Goal: Find specific page/section: Find specific page/section

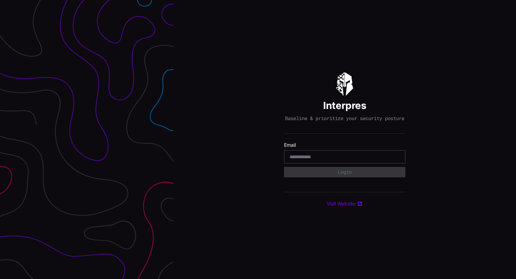
click at [319, 157] on input "email" at bounding box center [345, 157] width 110 height 6
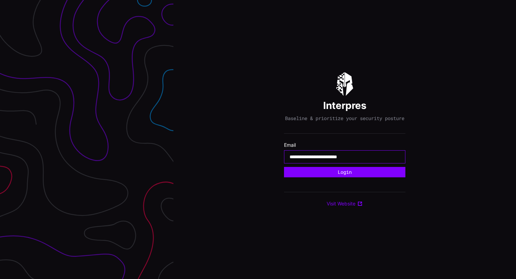
type input "**********"
click at [284, 167] on button "Login" at bounding box center [344, 172] width 121 height 10
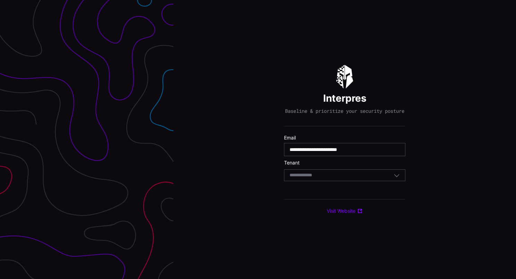
click at [335, 181] on div "Select Tenant" at bounding box center [344, 175] width 121 height 12
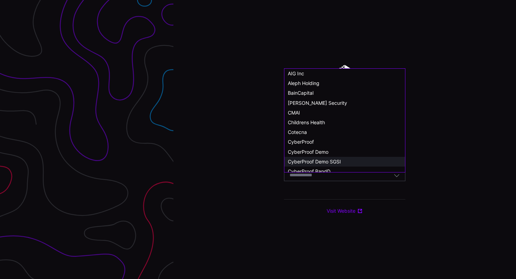
click at [335, 163] on span "CyberProof Demo SGSI" at bounding box center [314, 162] width 53 height 6
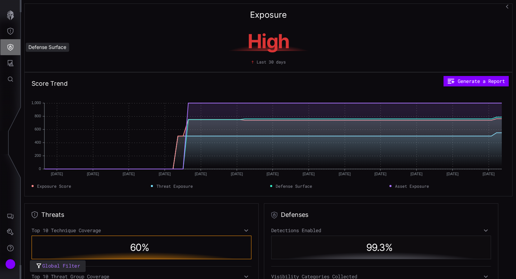
click at [12, 47] on icon "Defense Surface" at bounding box center [10, 47] width 7 height 7
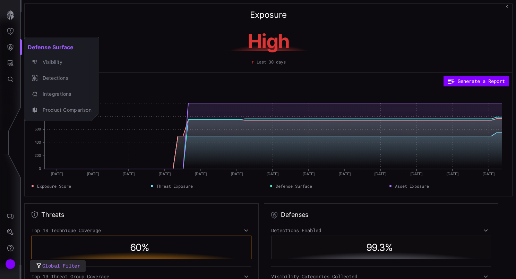
click at [11, 64] on div at bounding box center [258, 139] width 516 height 279
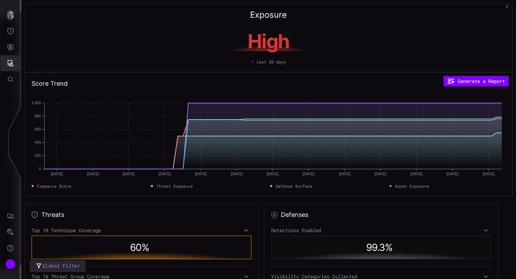
click at [10, 62] on icon "Attack Surface" at bounding box center [10, 63] width 7 height 7
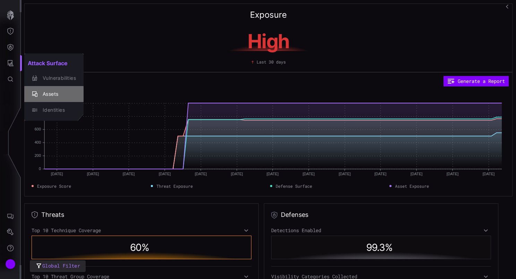
click at [44, 92] on div "Assets" at bounding box center [57, 94] width 37 height 9
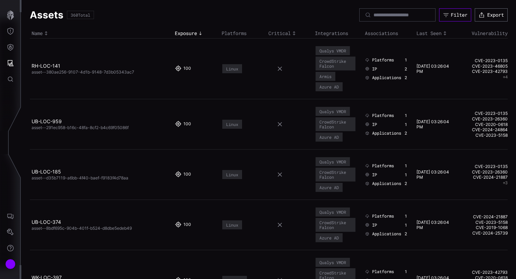
click at [452, 13] on div "Filter" at bounding box center [459, 15] width 17 height 6
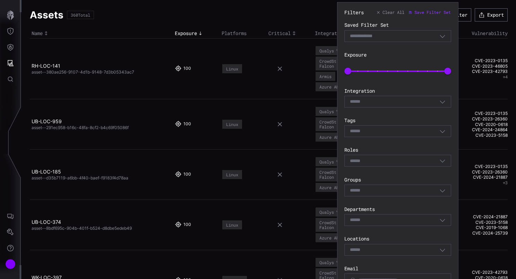
click at [407, 132] on div "Select" at bounding box center [395, 131] width 90 height 6
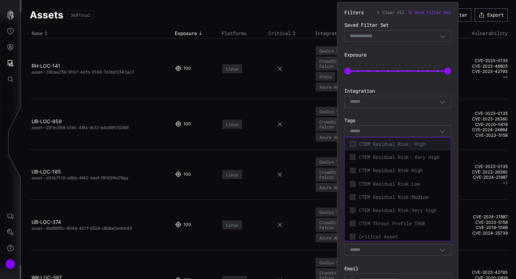
click at [354, 143] on icon at bounding box center [353, 144] width 6 height 6
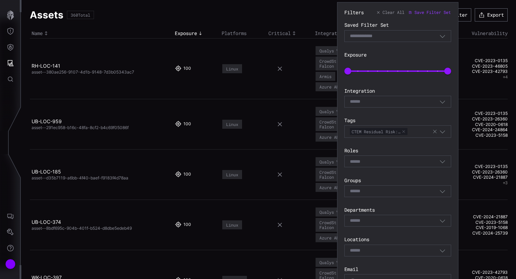
drag, startPoint x: 407, startPoint y: 108, endPoint x: 408, endPoint y: 112, distance: 4.6
click at [407, 110] on div "Filters Clear All Save Filter Set Saved Filter Set Select Filter Exposure 0 100…" at bounding box center [398, 231] width 107 height 445
click at [436, 130] on icon "button" at bounding box center [435, 132] width 6 height 6
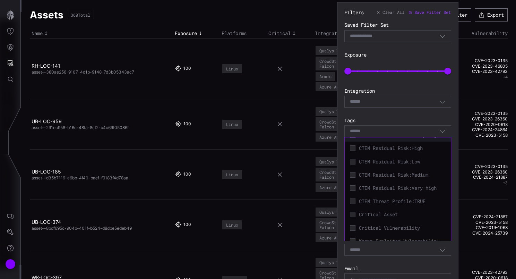
scroll to position [35, 0]
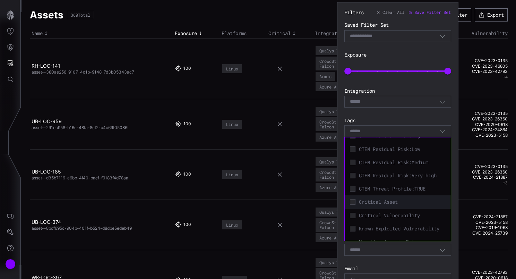
click at [356, 207] on div "Critical Asset" at bounding box center [397, 202] width 99 height 10
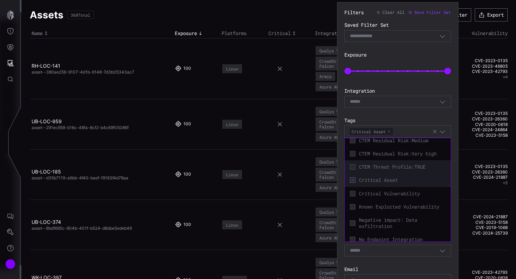
scroll to position [69, 0]
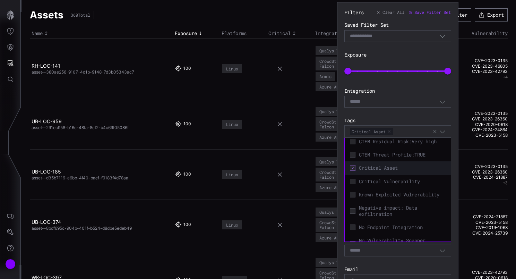
click at [354, 171] on icon at bounding box center [353, 168] width 6 height 6
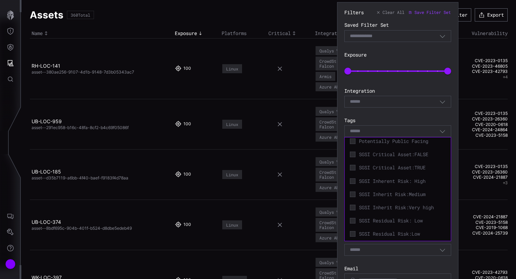
scroll to position [219, 0]
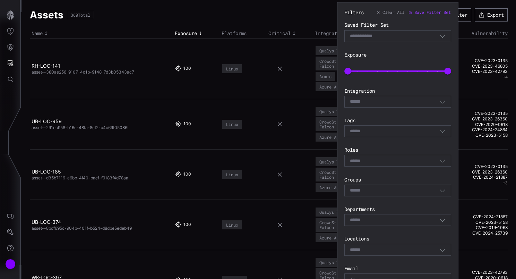
click at [399, 114] on div "Filters Clear All Save Filter Set Saved Filter Set Select Filter Exposure 0 100…" at bounding box center [398, 231] width 107 height 444
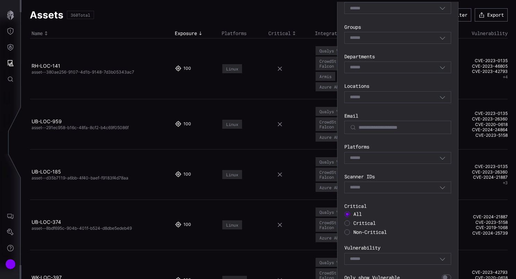
scroll to position [174, 0]
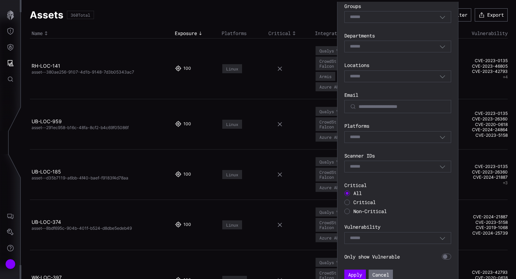
click at [360, 202] on span "Critical" at bounding box center [365, 202] width 22 height 7
click at [358, 272] on button "Apply" at bounding box center [355, 275] width 20 height 10
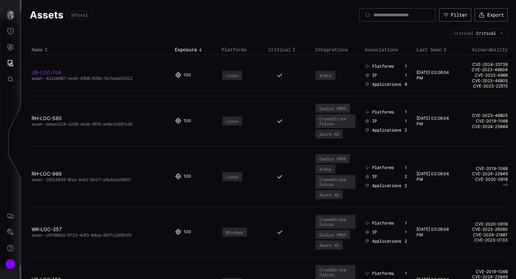
click at [50, 73] on link "UB-LOC-704" at bounding box center [47, 72] width 30 height 6
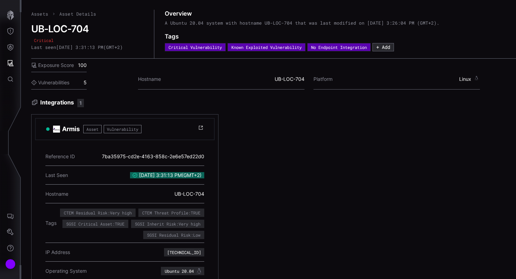
click at [43, 13] on link "Assets" at bounding box center [39, 14] width 17 height 6
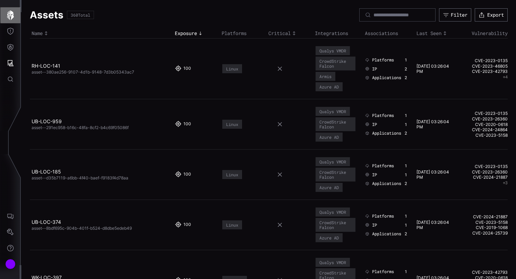
click at [10, 15] on icon "button" at bounding box center [10, 15] width 7 height 10
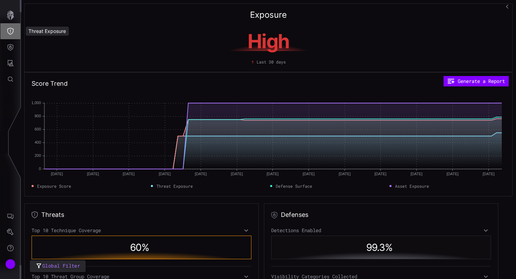
click at [12, 31] on icon "Threat Exposure" at bounding box center [10, 31] width 7 height 7
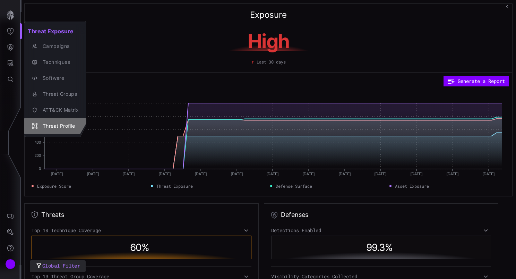
click at [61, 125] on div "Threat Profile" at bounding box center [59, 126] width 40 height 9
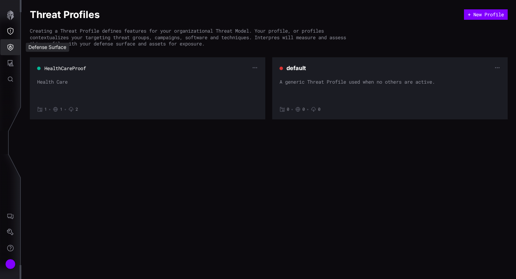
click at [10, 47] on icon "Defense Surface" at bounding box center [10, 47] width 7 height 7
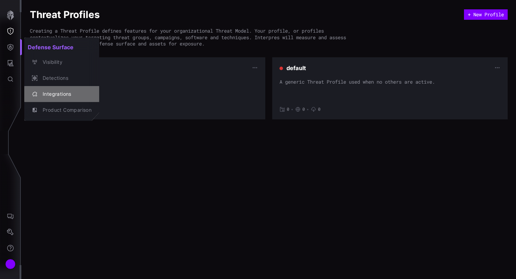
click at [58, 94] on div "Integrations" at bounding box center [65, 94] width 52 height 9
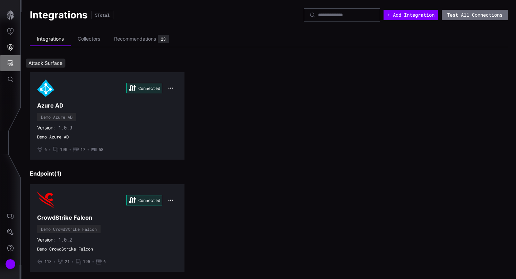
click at [11, 63] on icon "Attack Surface" at bounding box center [11, 63] width 6 height 6
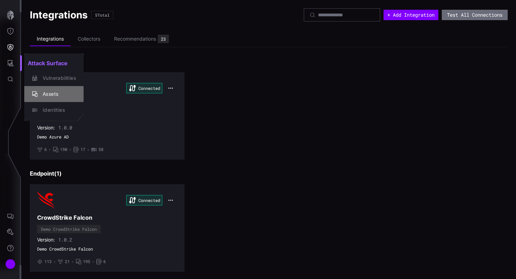
click at [55, 95] on div "Assets" at bounding box center [57, 94] width 37 height 9
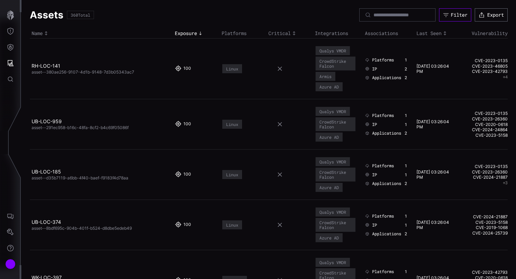
click at [453, 15] on div "Filter" at bounding box center [459, 15] width 17 height 6
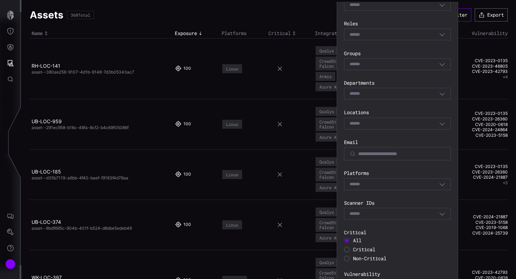
scroll to position [139, 0]
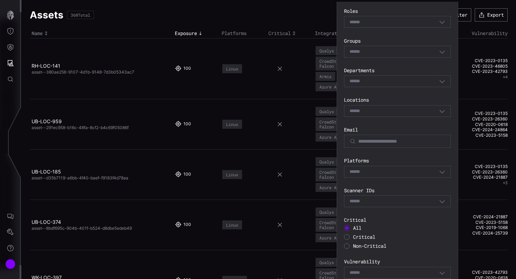
click at [362, 237] on span "Critical" at bounding box center [364, 237] width 22 height 7
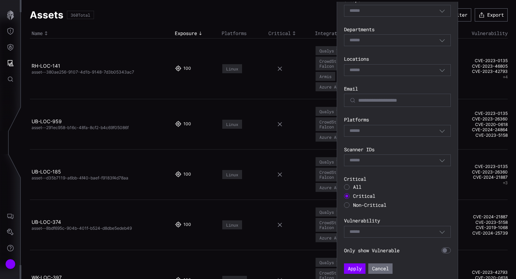
scroll to position [180, 0]
click at [359, 268] on button "Apply" at bounding box center [354, 267] width 19 height 9
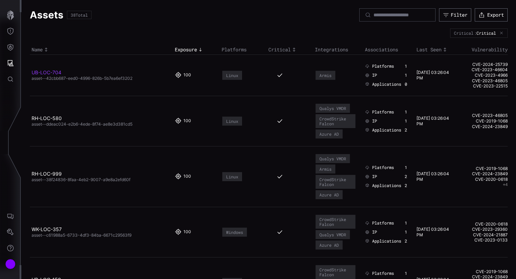
click at [51, 71] on link "UB-LOC-704" at bounding box center [47, 72] width 30 height 6
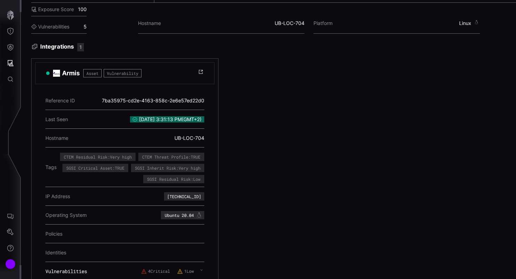
scroll to position [76, 0]
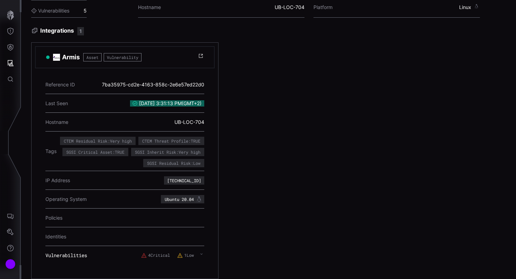
click at [275, 168] on div "Armis Asset Vulnerability Reference ID 7ba35975-cd2e-4163-858c-2e6e57ed22d0 Las…" at bounding box center [273, 160] width 485 height 237
click at [11, 32] on icon "Threat Exposure" at bounding box center [10, 31] width 7 height 7
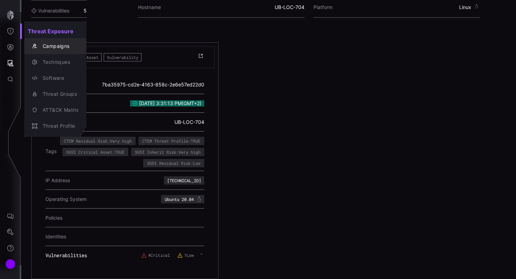
click at [54, 48] on div "Campaigns" at bounding box center [59, 46] width 40 height 9
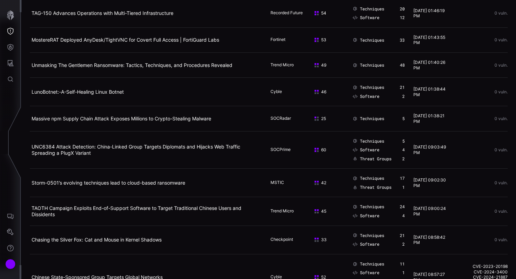
scroll to position [69, 0]
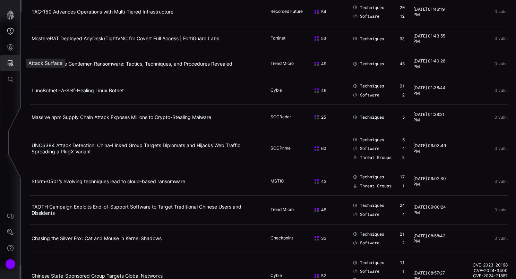
click at [15, 63] on button "Attack Surface" at bounding box center [10, 63] width 20 height 16
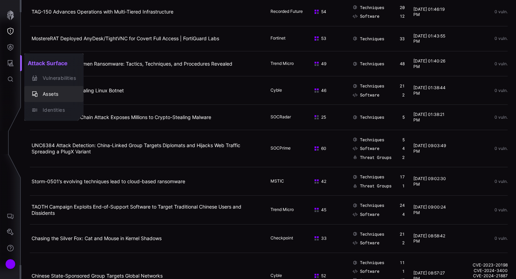
click at [56, 94] on div "Assets" at bounding box center [57, 94] width 37 height 9
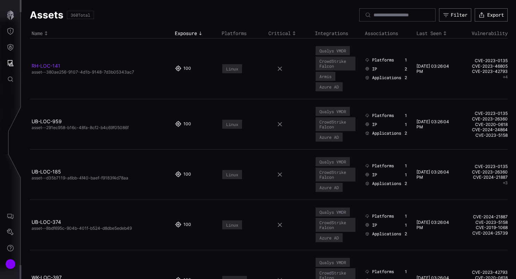
click at [51, 64] on link "RH-LOC-141" at bounding box center [46, 66] width 29 height 6
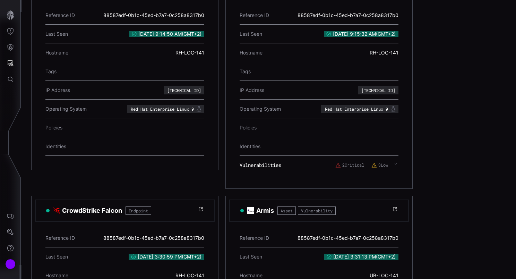
scroll to position [280, 0]
